Goal: Task Accomplishment & Management: Use online tool/utility

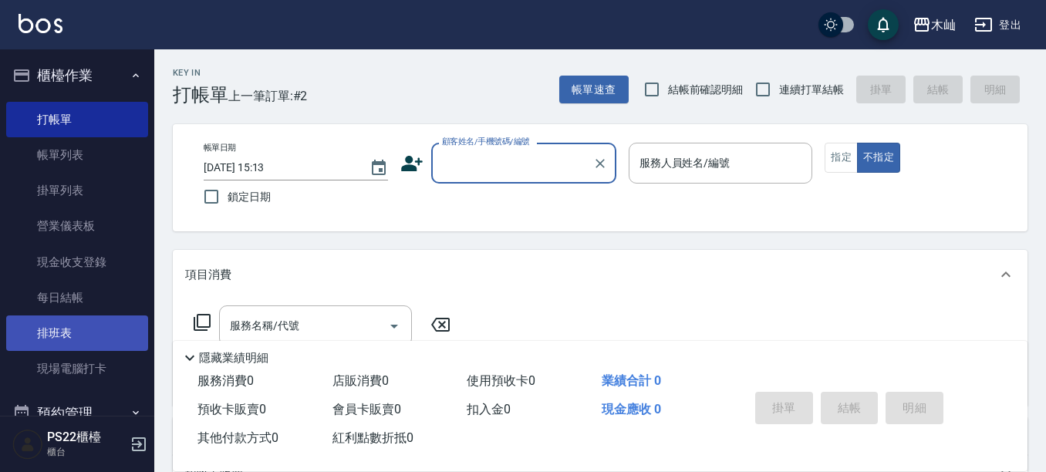
click at [73, 337] on link "排班表" at bounding box center [77, 333] width 142 height 35
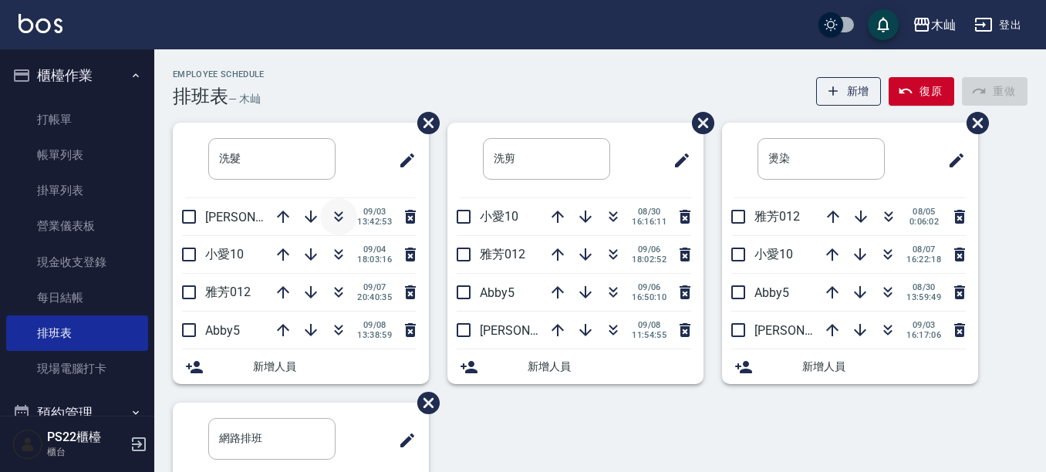
click at [335, 213] on icon "button" at bounding box center [339, 214] width 8 height 5
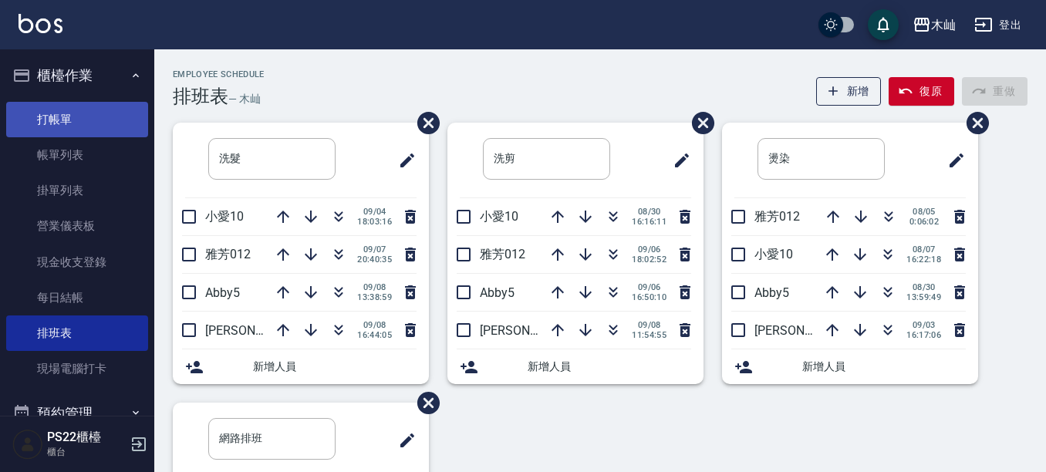
click at [100, 110] on link "打帳單" at bounding box center [77, 119] width 142 height 35
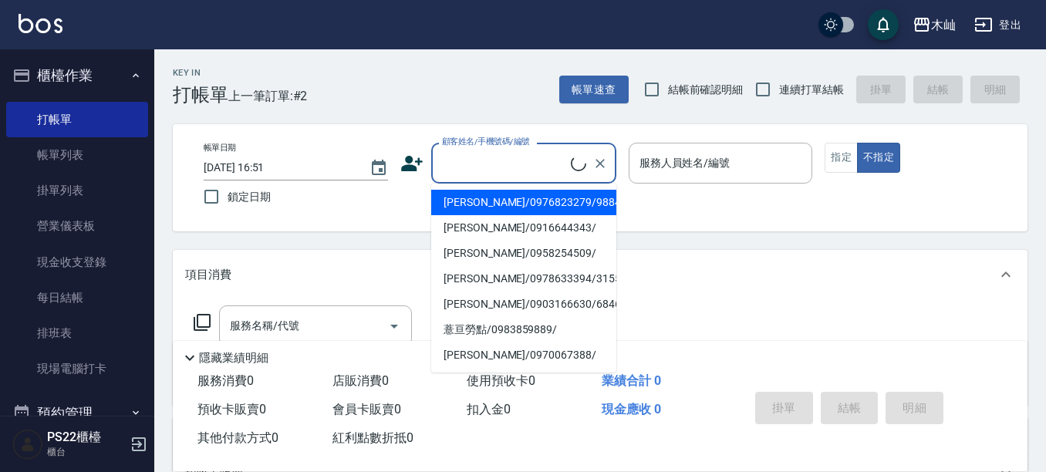
click at [468, 157] on input "顧客姓名/手機號碼/編號" at bounding box center [504, 163] width 133 height 27
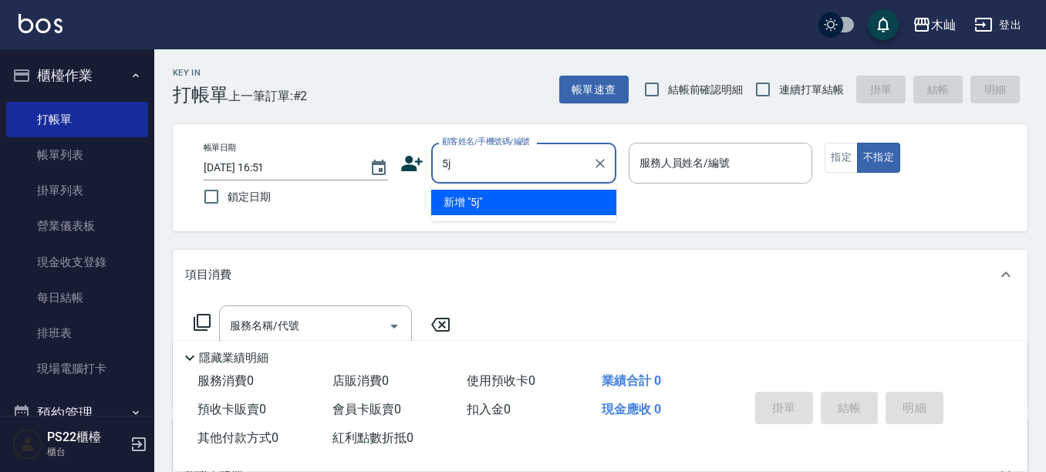
type input "5"
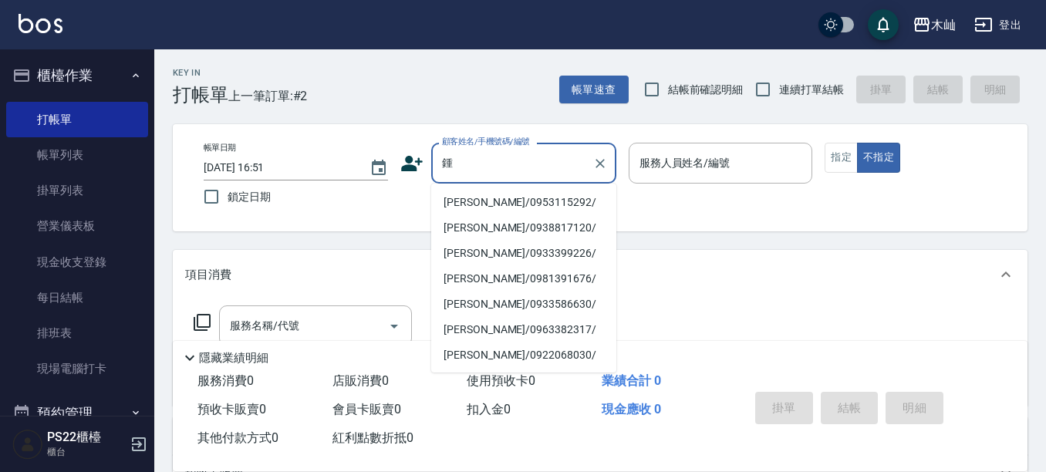
click at [525, 194] on li "[PERSON_NAME]/0953115292/" at bounding box center [523, 202] width 185 height 25
type input "[PERSON_NAME]/0953115292/"
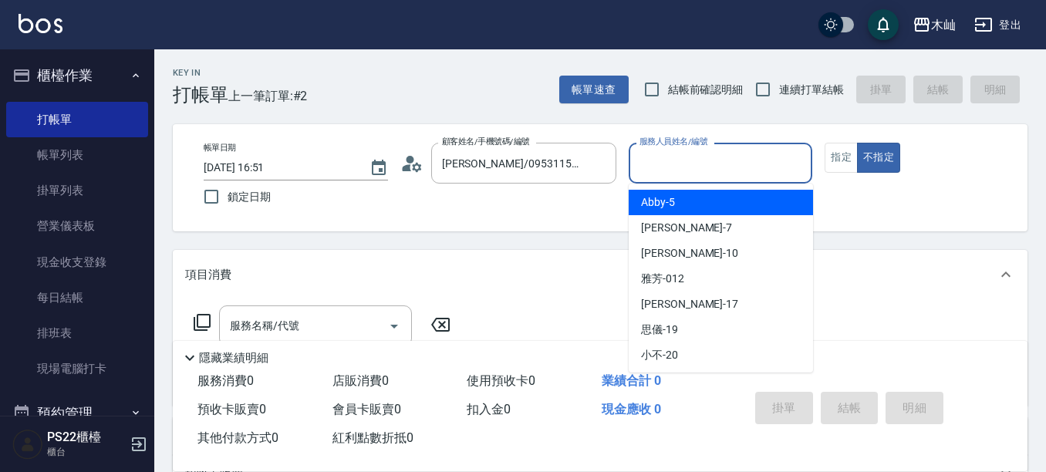
click at [700, 167] on input "服務人員姓名/編號" at bounding box center [721, 163] width 171 height 27
click at [684, 207] on div "Abby -5" at bounding box center [721, 202] width 184 height 25
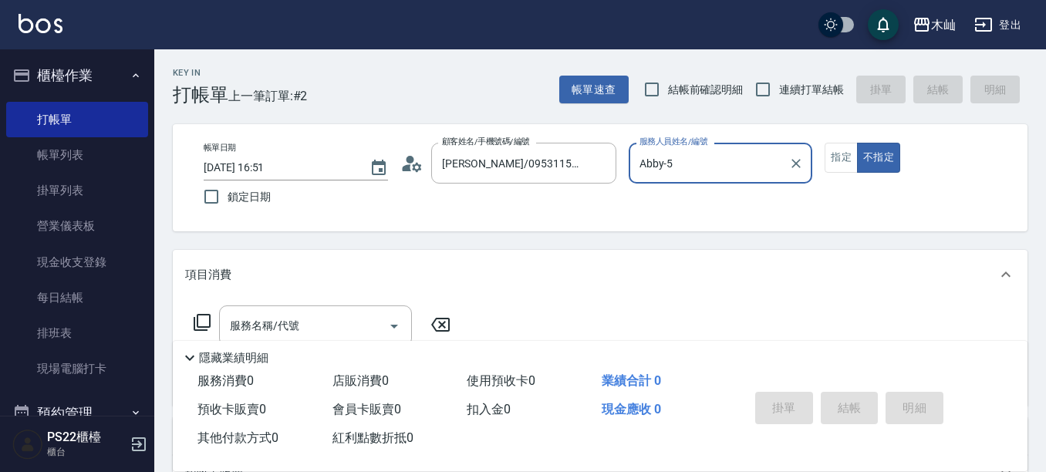
type input "Abby-5"
click at [846, 151] on button "指定" at bounding box center [841, 158] width 33 height 30
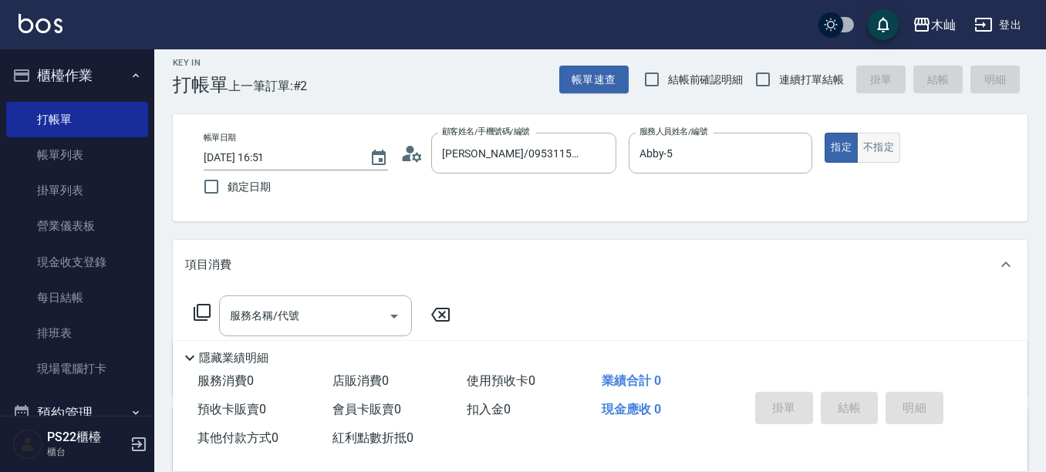
scroll to position [154, 0]
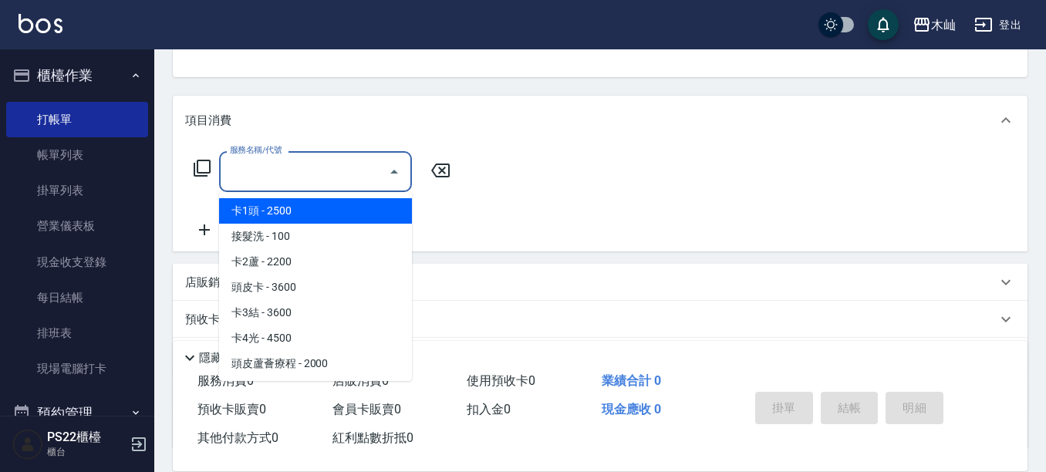
click at [292, 167] on input "服務名稱/代號" at bounding box center [304, 171] width 156 height 27
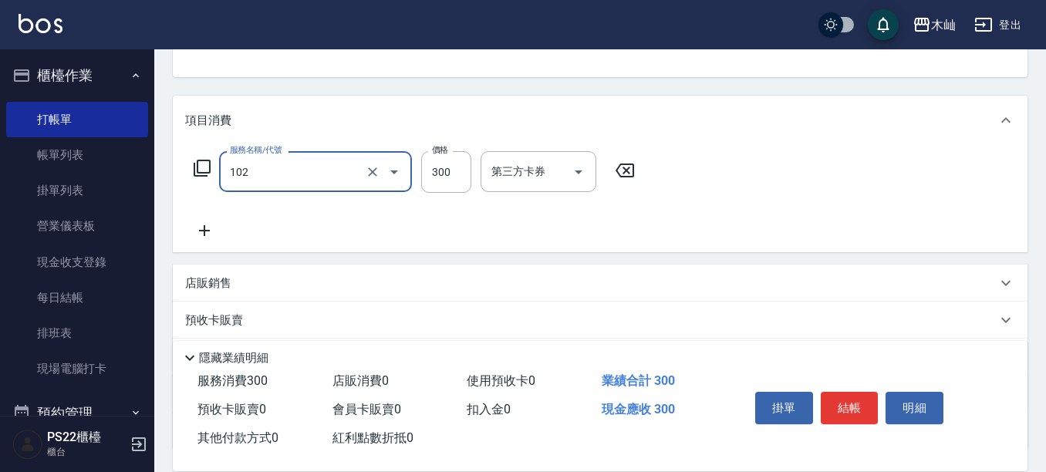
type input "精油洗髮(102)"
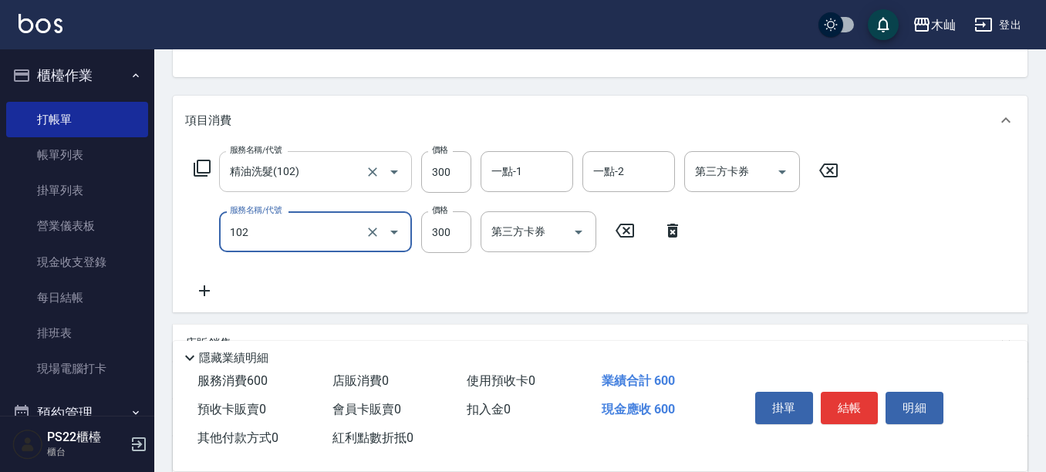
type input "精油洗髮(102)"
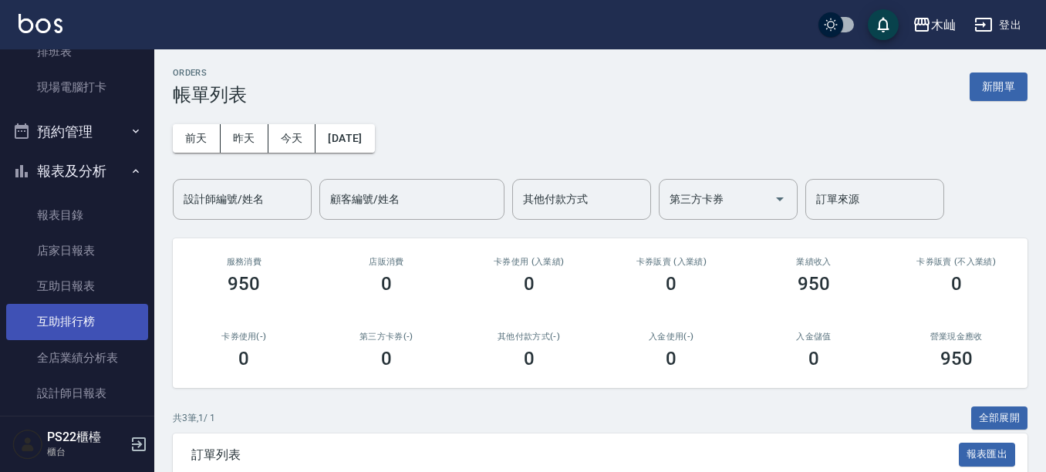
scroll to position [309, 0]
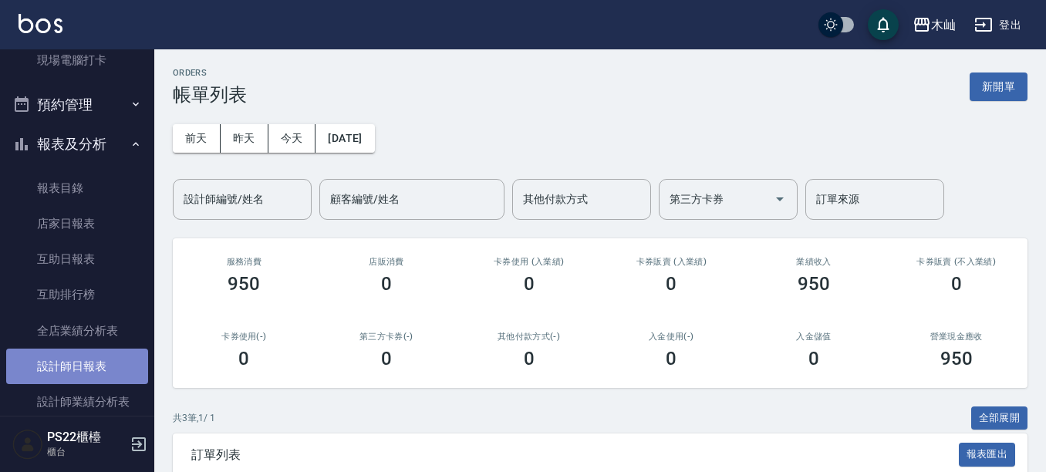
click at [100, 360] on link "設計師日報表" at bounding box center [77, 366] width 142 height 35
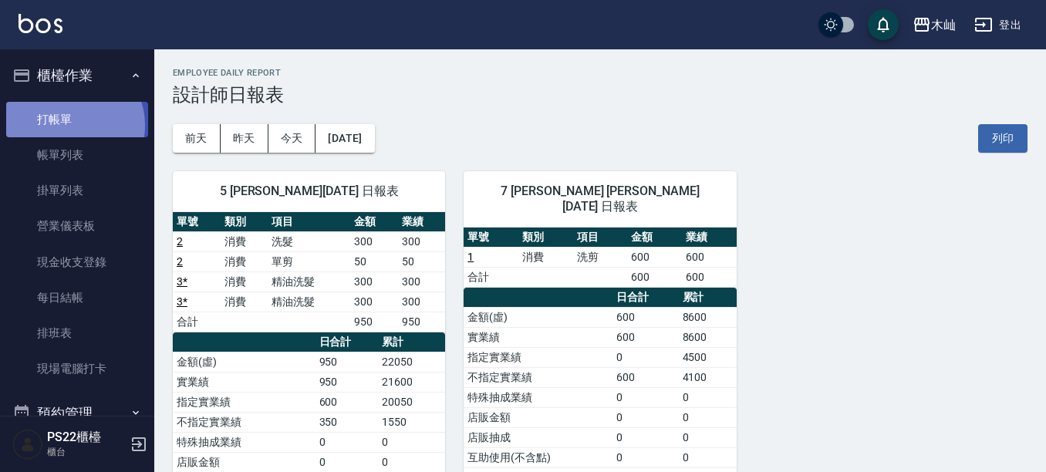
click at [70, 125] on link "打帳單" at bounding box center [77, 119] width 142 height 35
